Goal: Transaction & Acquisition: Purchase product/service

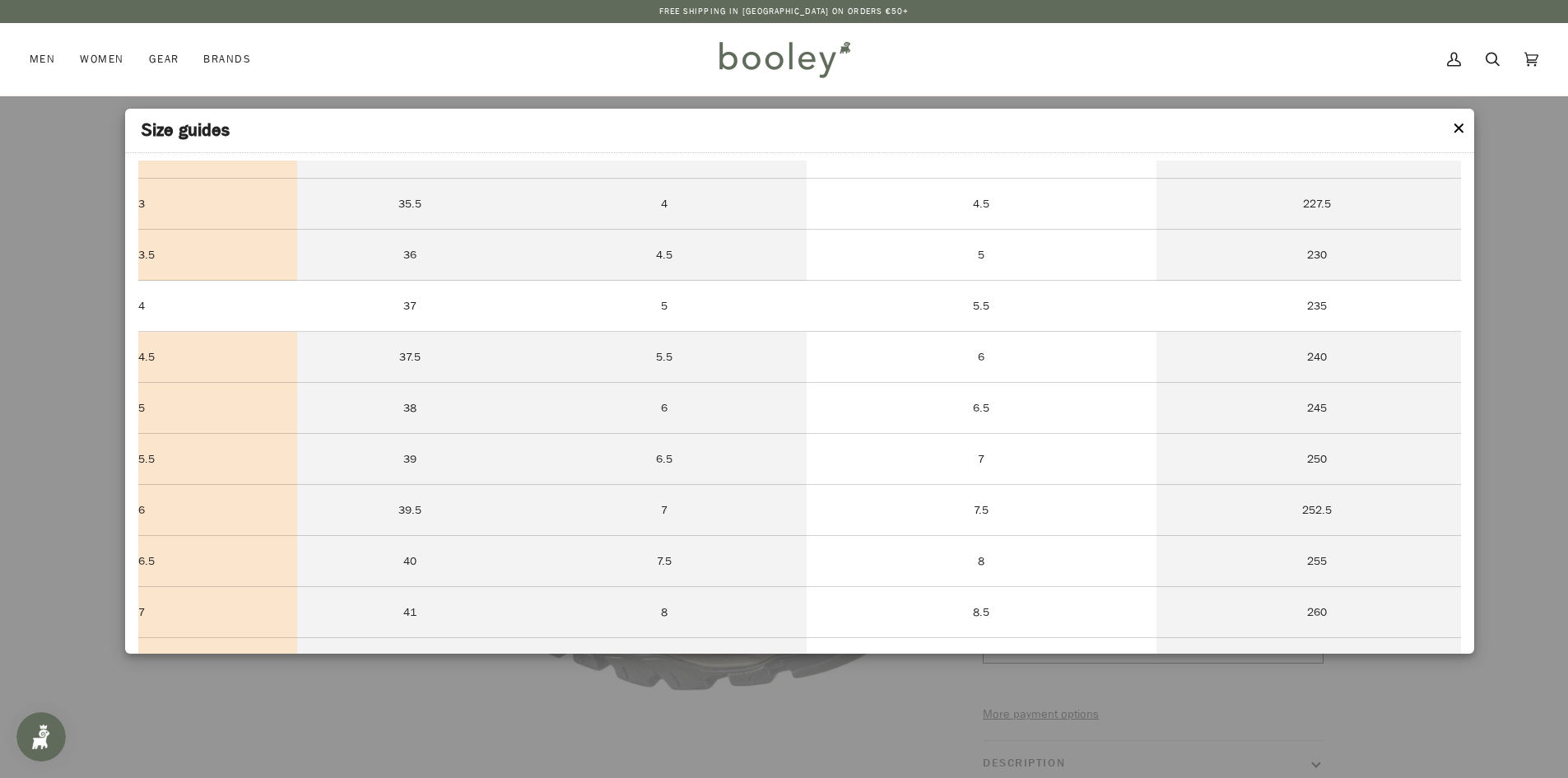
scroll to position [122, 0]
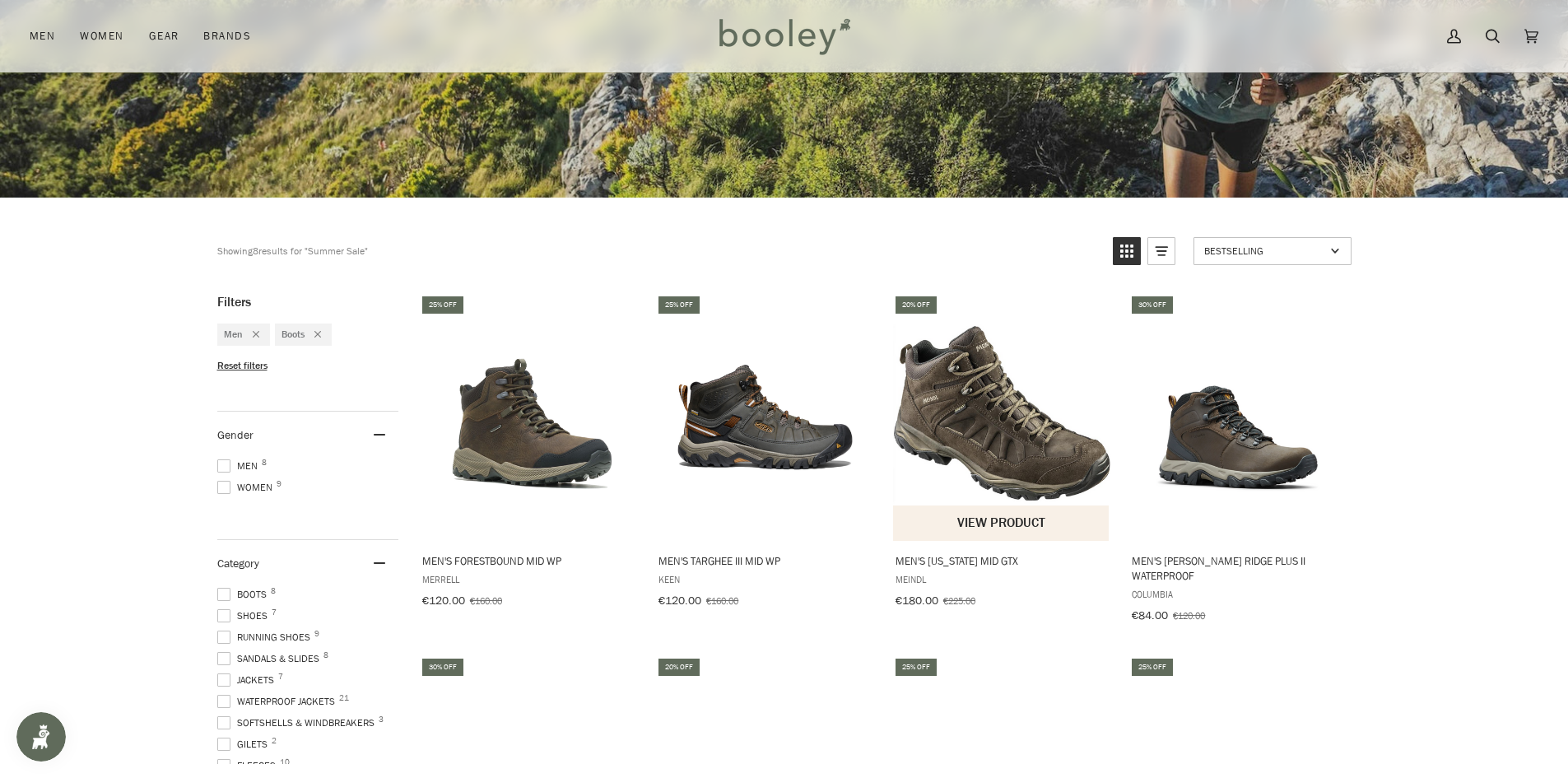
click at [1017, 440] on img "Men's Nebraska Mid GTX" at bounding box center [1002, 417] width 218 height 218
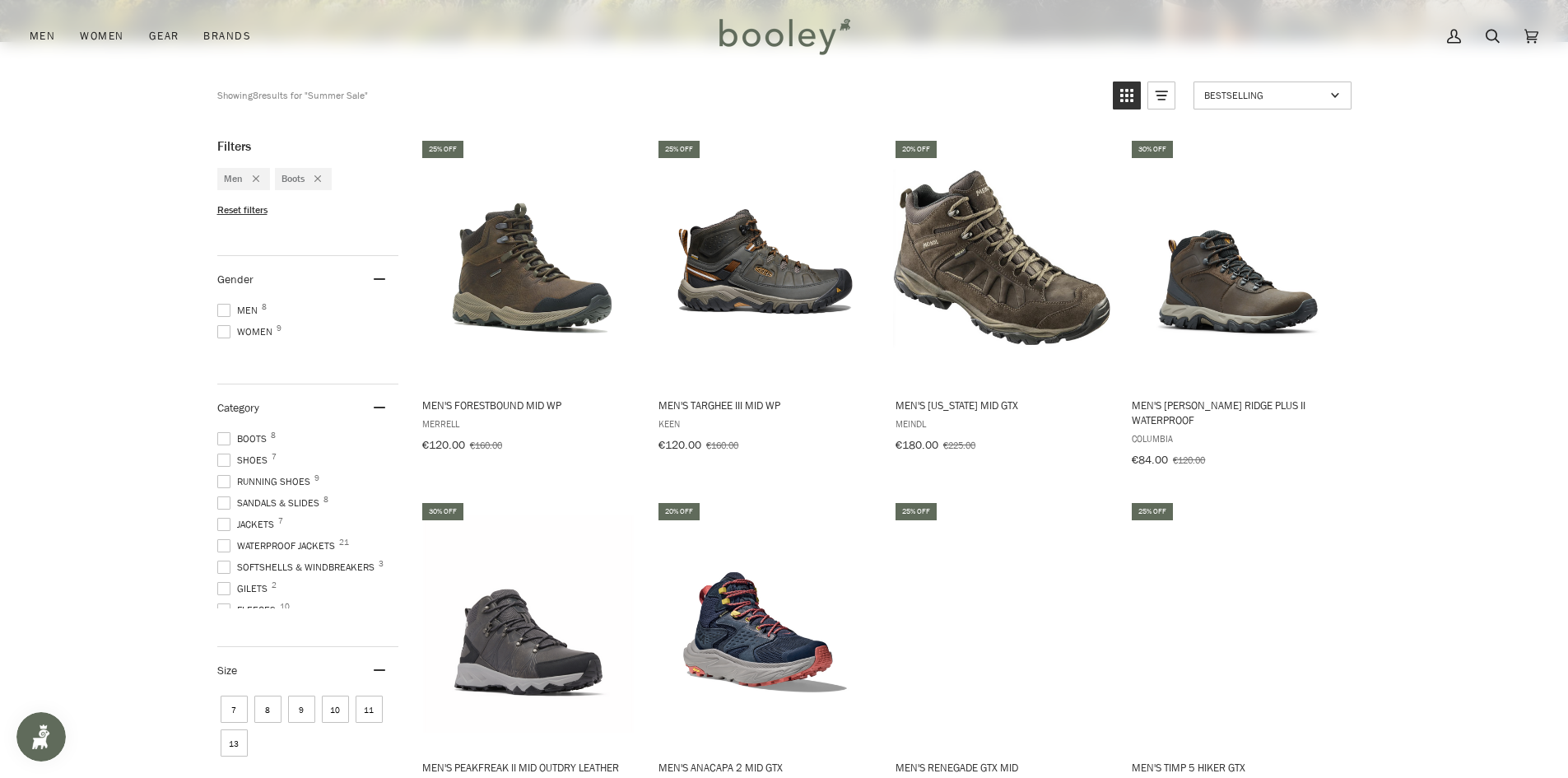
scroll to position [576, 0]
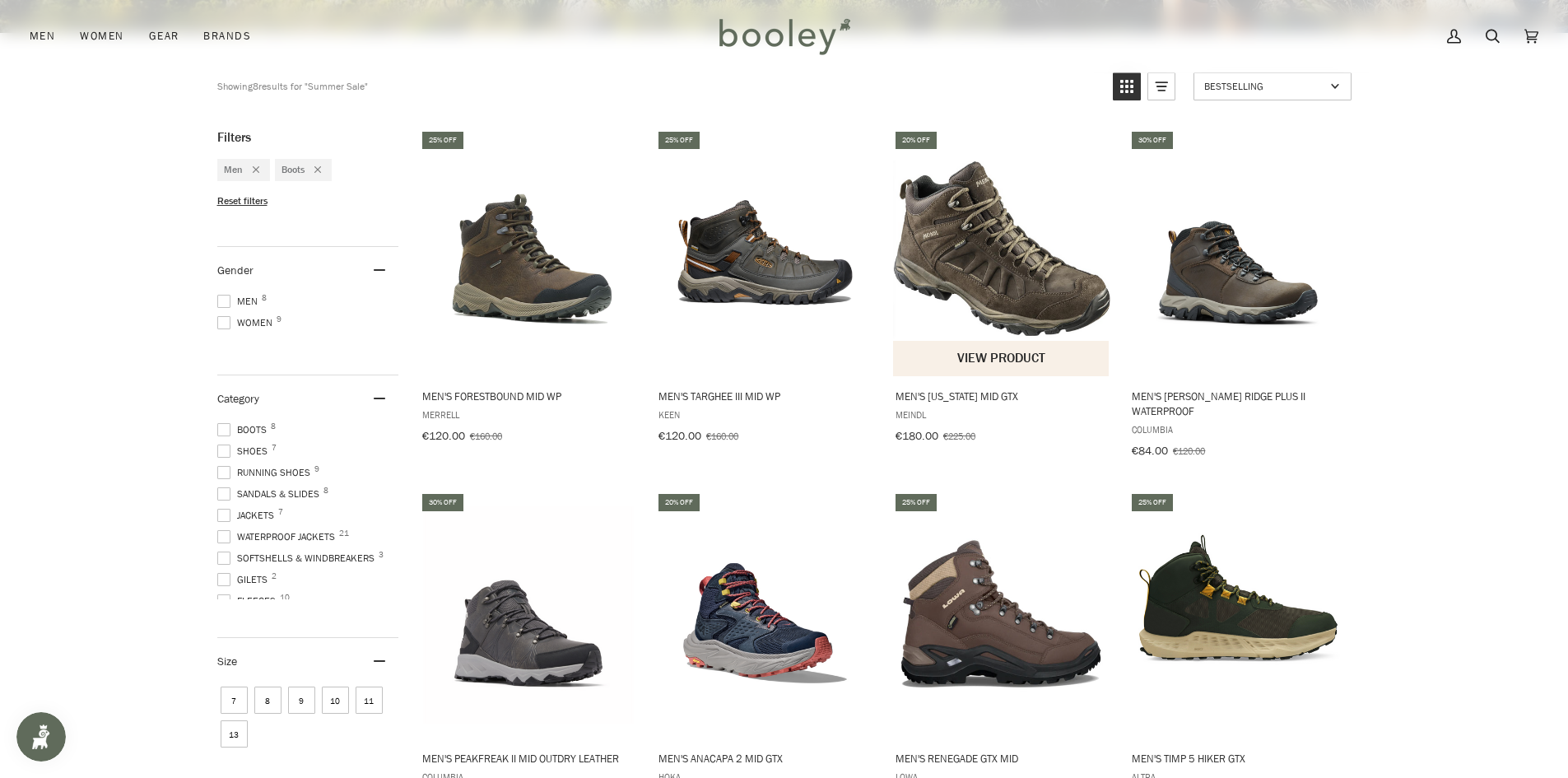
click at [984, 359] on button "View product" at bounding box center [1001, 359] width 216 height 35
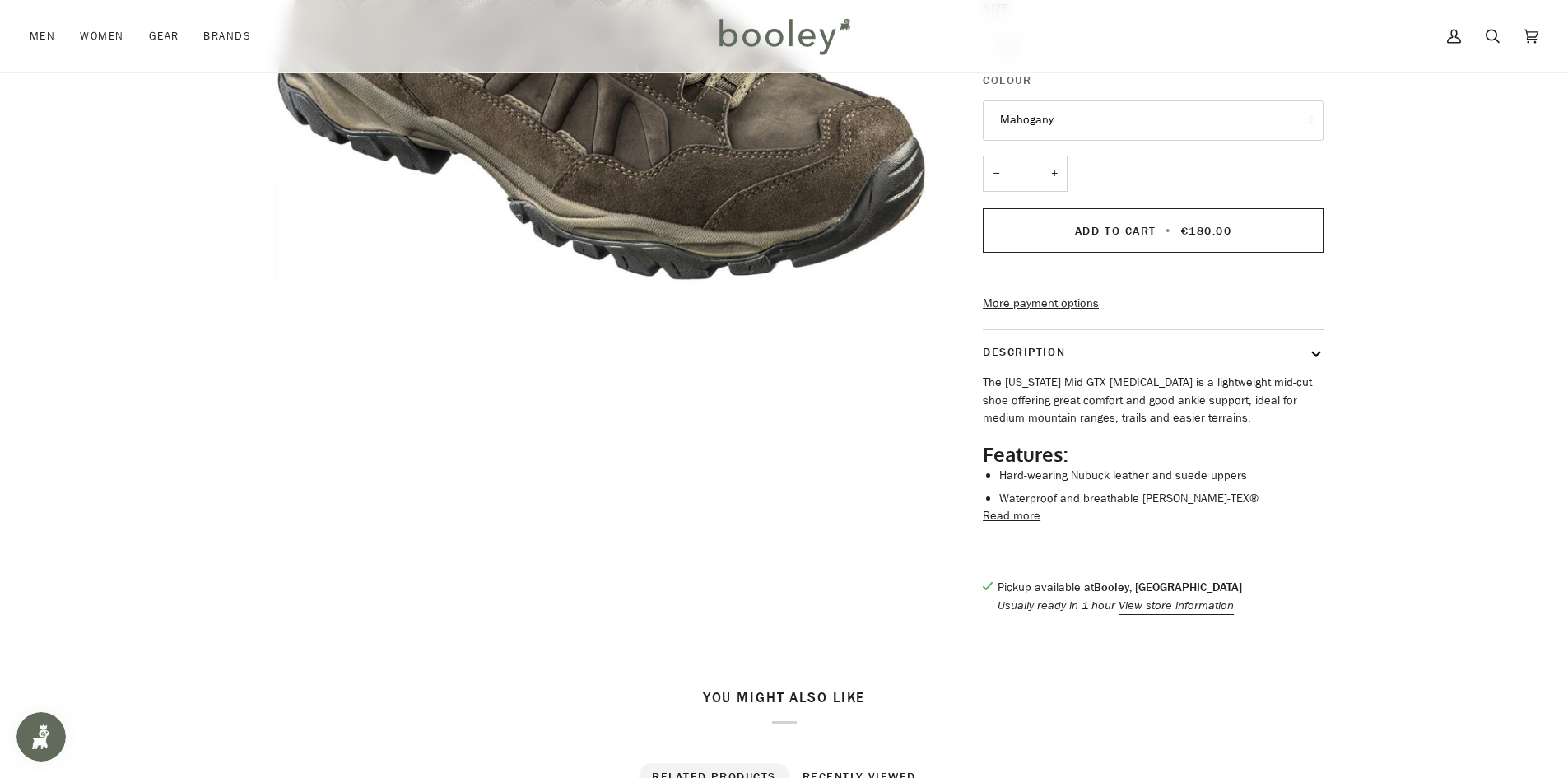
scroll to position [411, 0]
click at [996, 506] on button "Read more" at bounding box center [1012, 514] width 57 height 18
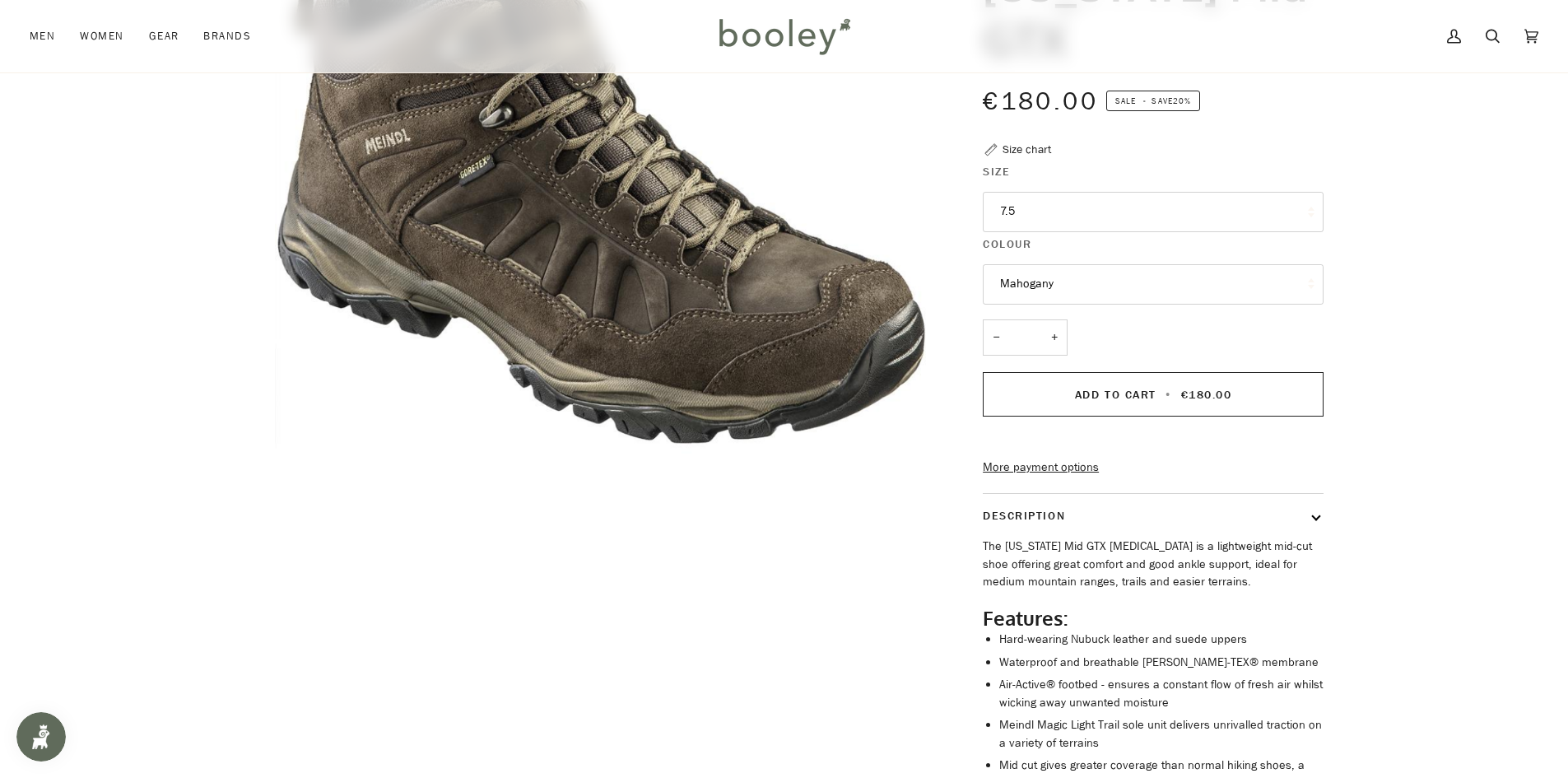
scroll to position [165, 0]
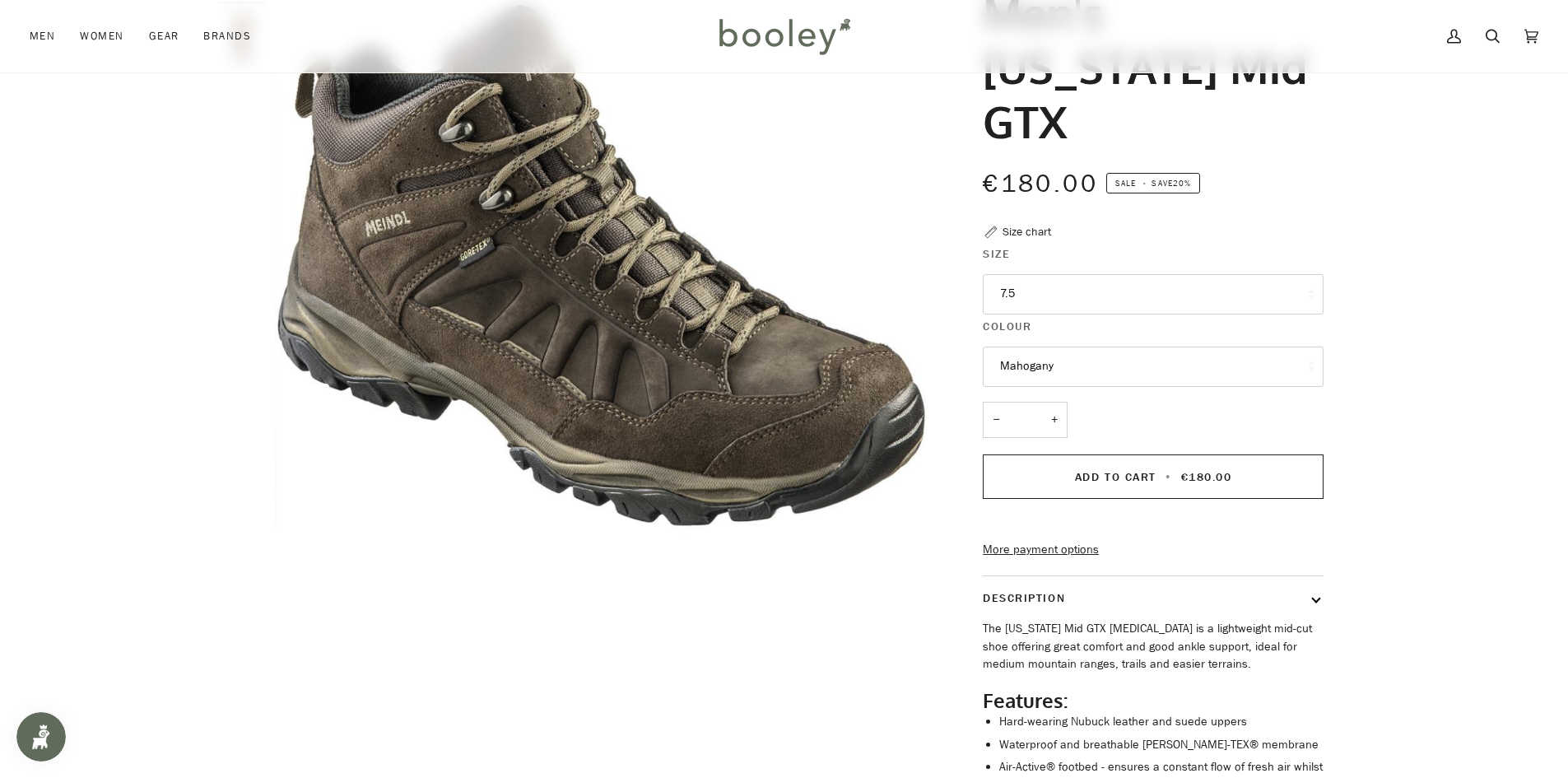
click at [1093, 275] on button "7.5" at bounding box center [1153, 295] width 341 height 41
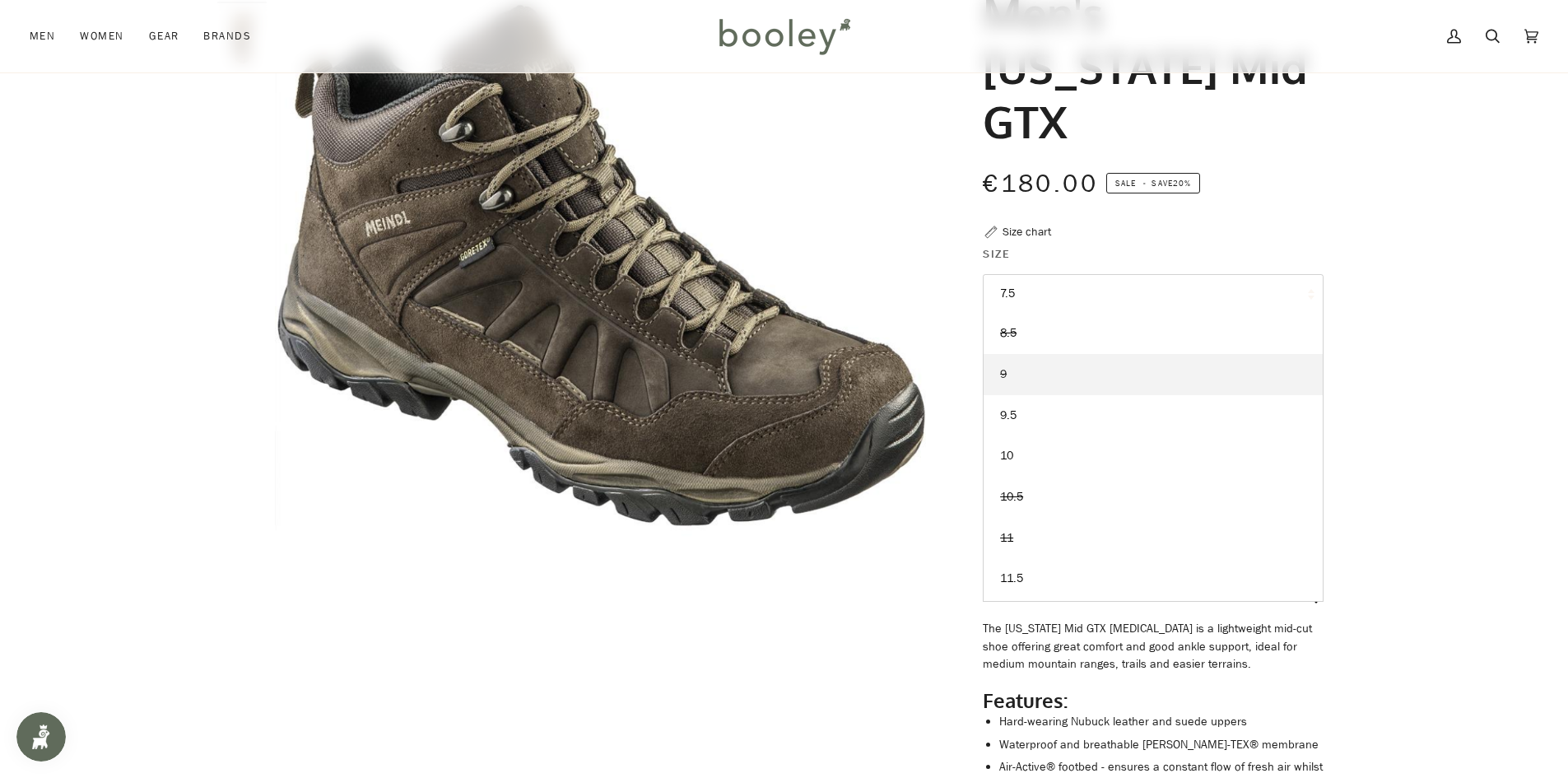
scroll to position [122, 0]
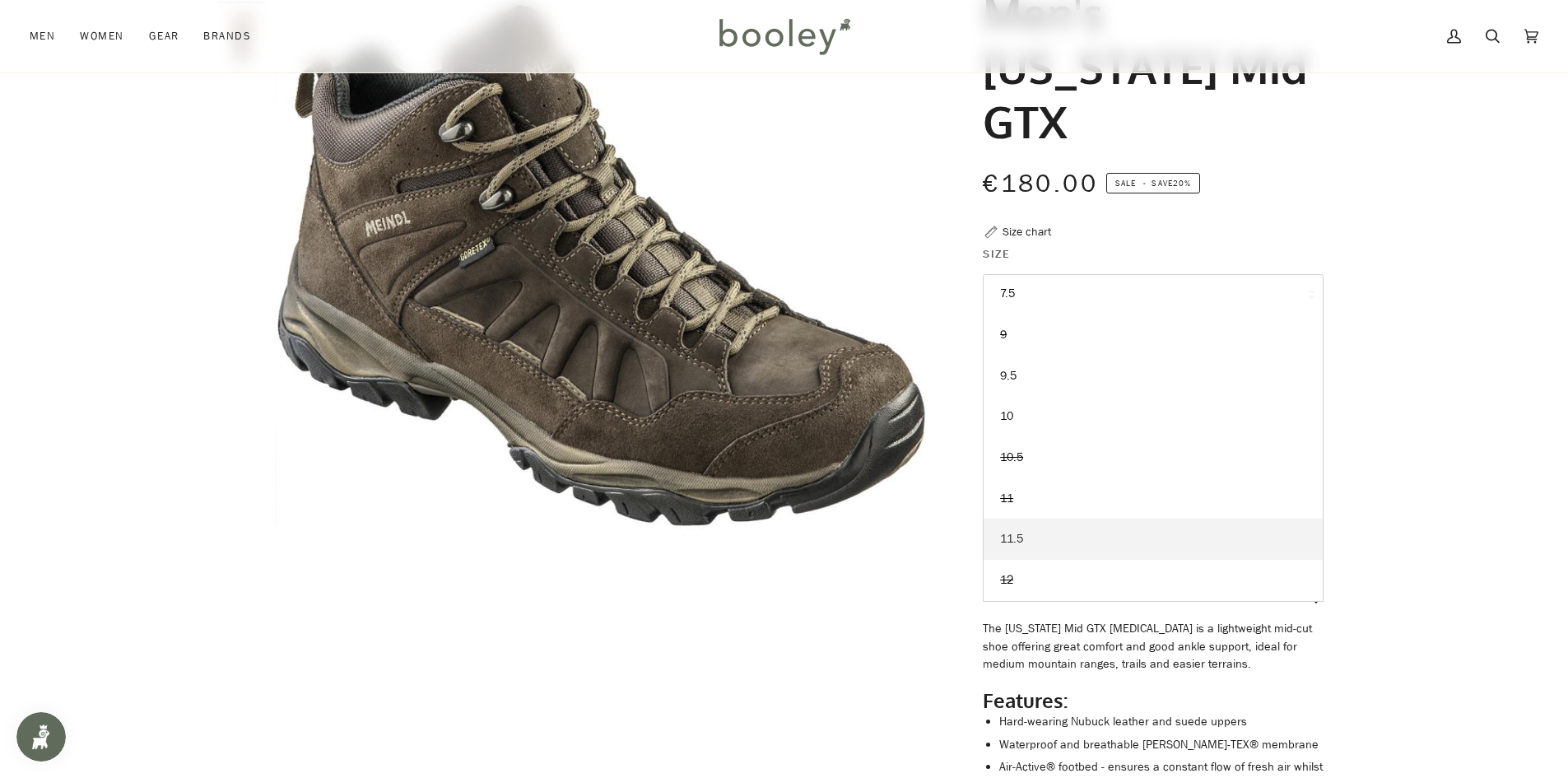
click at [1059, 519] on link "11.5" at bounding box center [1153, 539] width 339 height 41
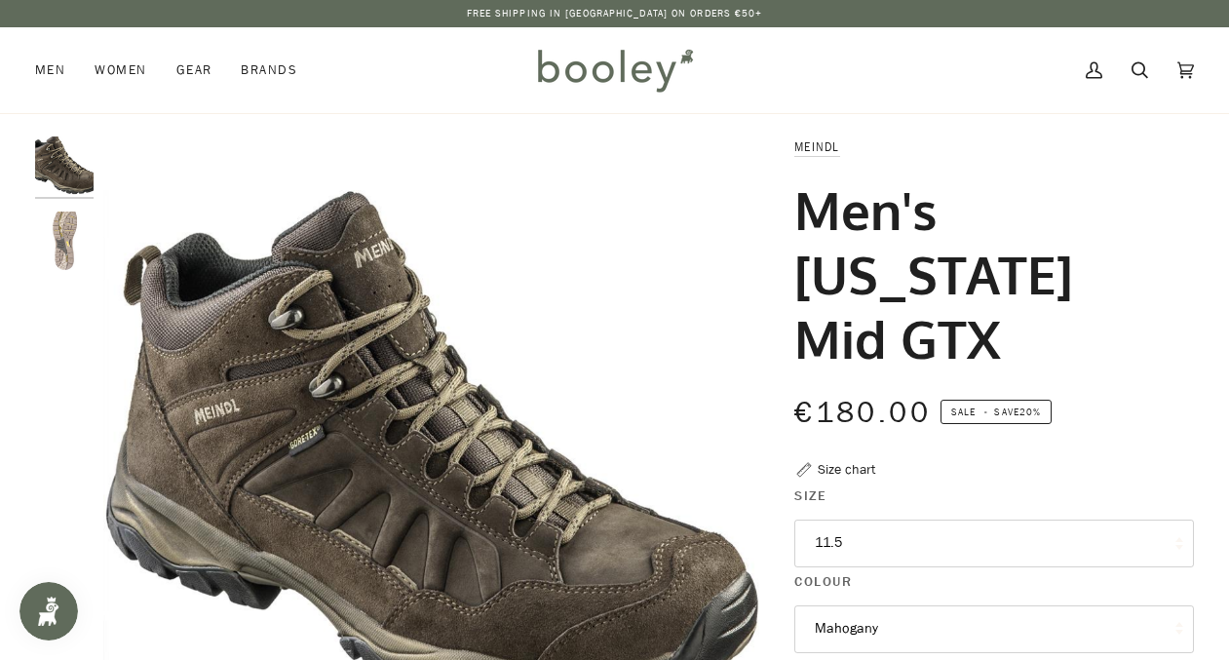
drag, startPoint x: 796, startPoint y: 275, endPoint x: 911, endPoint y: 327, distance: 126.1
click at [911, 327] on h1 "Men's [US_STATE] Mid GTX" at bounding box center [986, 273] width 385 height 193
copy h1 "Nebraska Mid GTX"
